Goal: Information Seeking & Learning: Learn about a topic

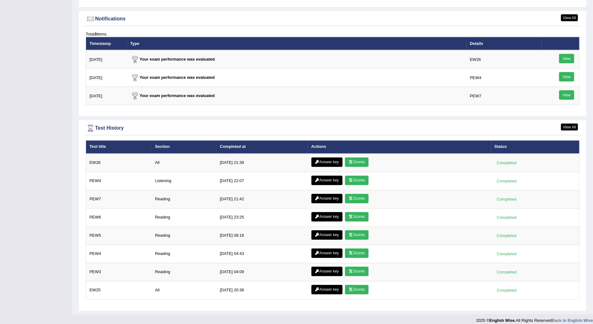
scroll to position [759, 0]
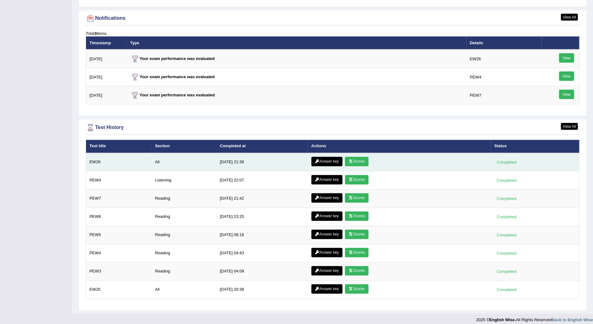
click at [337, 157] on link "Answer key" at bounding box center [326, 161] width 31 height 9
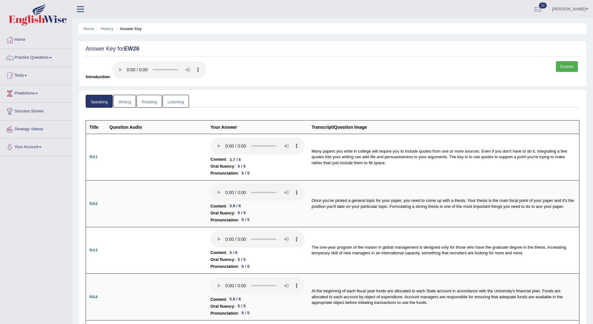
click at [152, 102] on link "Reading" at bounding box center [149, 101] width 25 height 13
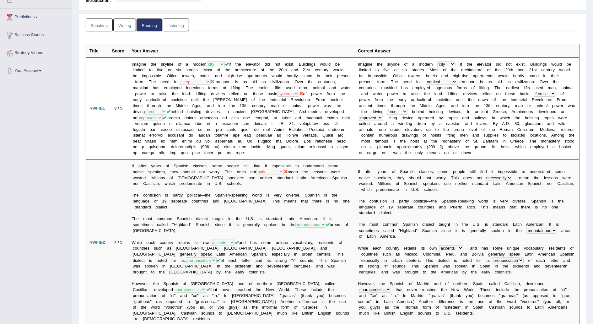
scroll to position [76, 0]
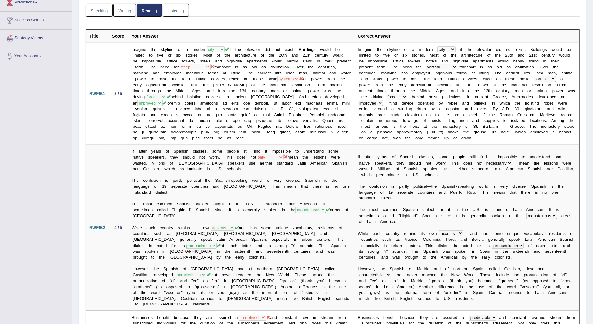
scroll to position [0, 0]
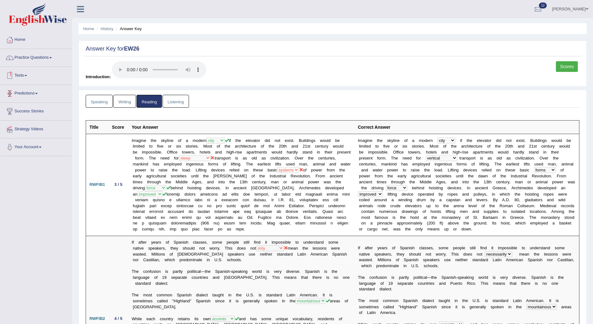
click at [28, 77] on link "Tests" at bounding box center [36, 75] width 72 height 16
click at [43, 100] on link "Take Mock Test" at bounding box center [41, 101] width 59 height 11
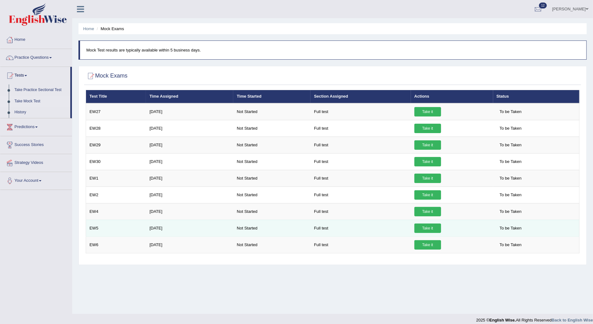
click at [426, 225] on link "Take it" at bounding box center [427, 228] width 27 height 9
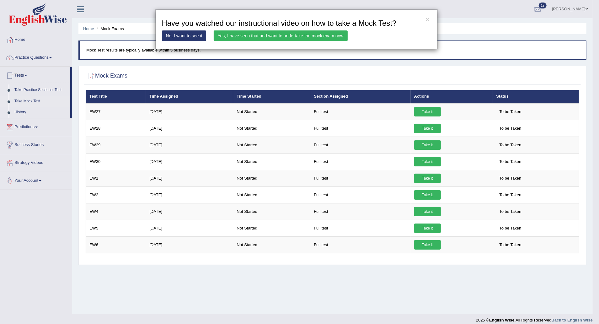
click at [287, 33] on link "Yes, I have seen that and want to undertake the mock exam now" at bounding box center [281, 35] width 134 height 11
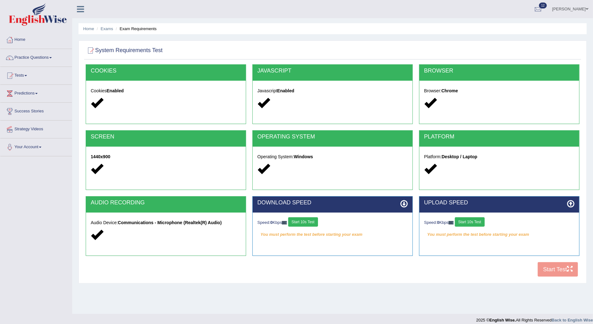
click at [310, 222] on button "Start 10s Test" at bounding box center [303, 221] width 30 height 9
click at [477, 219] on button "Start 10s Test" at bounding box center [470, 221] width 30 height 9
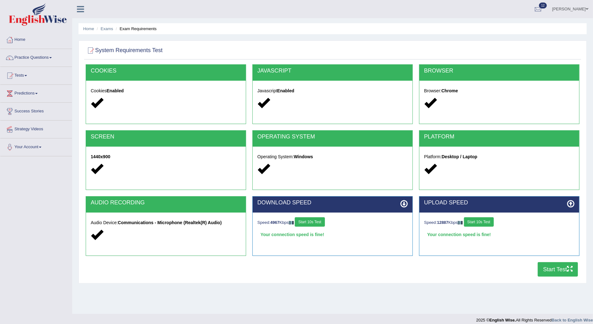
click at [547, 269] on button "Start Test" at bounding box center [558, 269] width 40 height 14
